Goal: Book appointment/travel/reservation

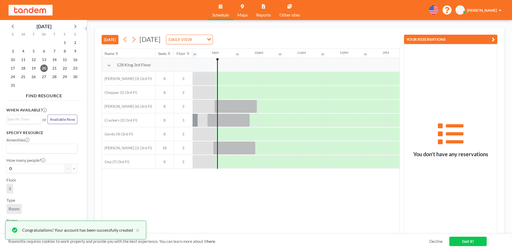
scroll to position [0, 363]
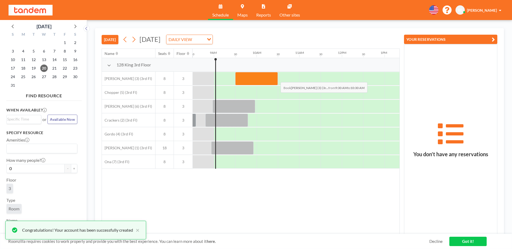
drag, startPoint x: 241, startPoint y: 78, endPoint x: 277, endPoint y: 78, distance: 35.5
click at [277, 78] on div at bounding box center [256, 78] width 43 height 13
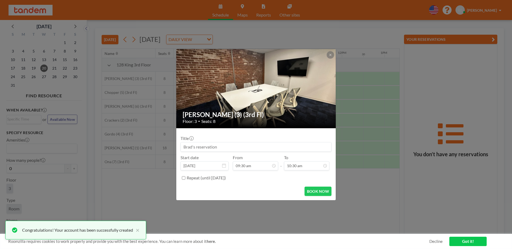
click at [190, 148] on input at bounding box center [256, 147] width 151 height 9
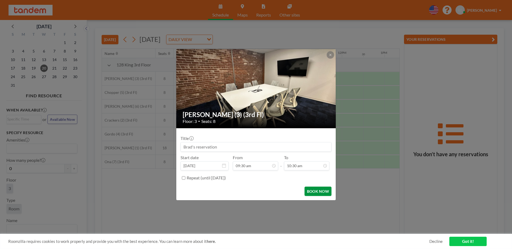
click at [310, 192] on button "BOOK NOW" at bounding box center [318, 191] width 27 height 9
